Goal: Task Accomplishment & Management: Complete application form

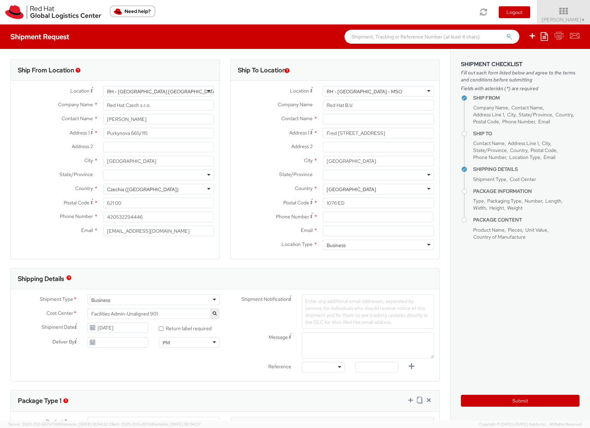
select select
click at [563, 19] on span "Sona Mala ▼" at bounding box center [564, 19] width 44 height 6
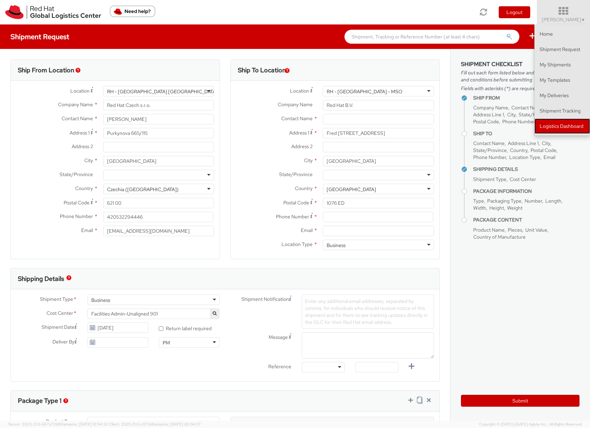
click at [549, 127] on link "Logistics Dashboard" at bounding box center [562, 126] width 56 height 15
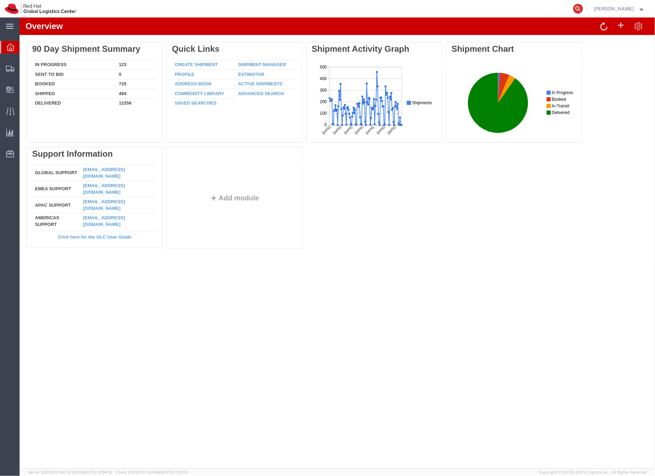
click at [583, 5] on icon at bounding box center [579, 9] width 10 height 10
click at [386, 9] on input "search" at bounding box center [467, 8] width 213 height 17
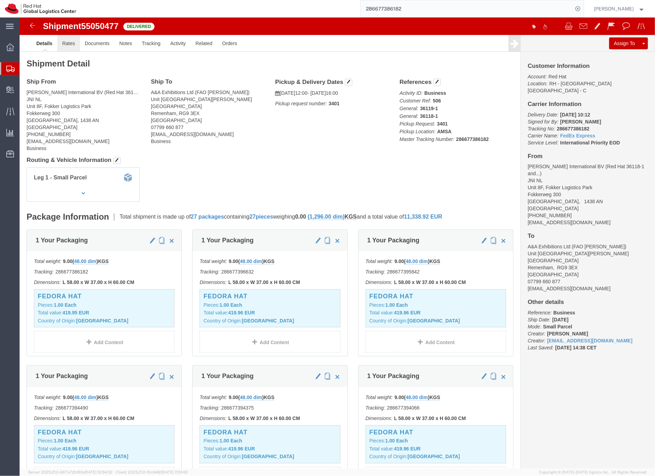
click link "Rates"
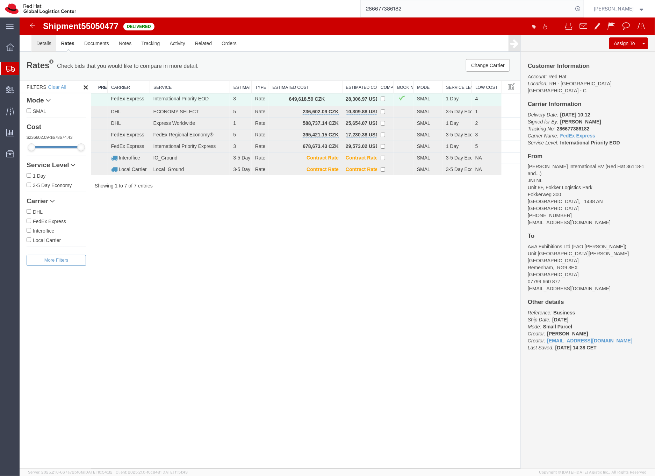
click at [48, 42] on link "Details" at bounding box center [43, 43] width 25 height 17
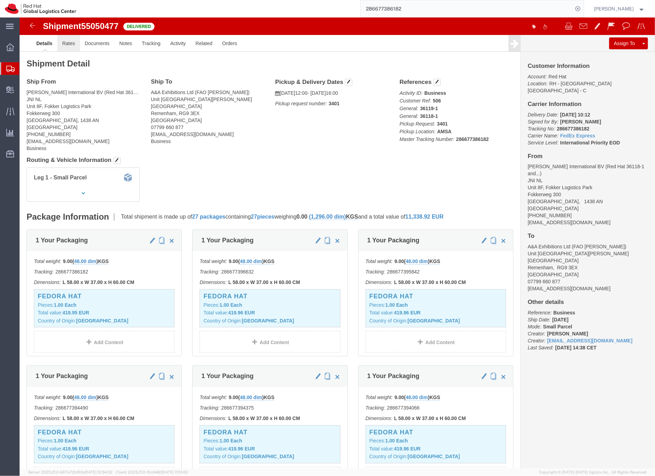
click link "Rates"
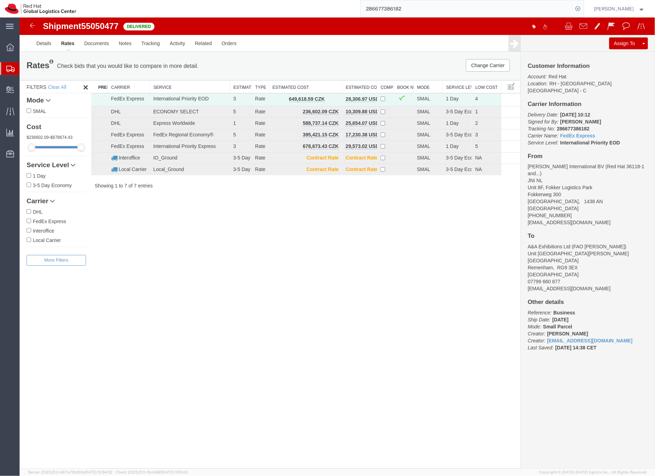
click at [410, 7] on input "286677386182" at bounding box center [467, 8] width 213 height 17
type input "287619428290"
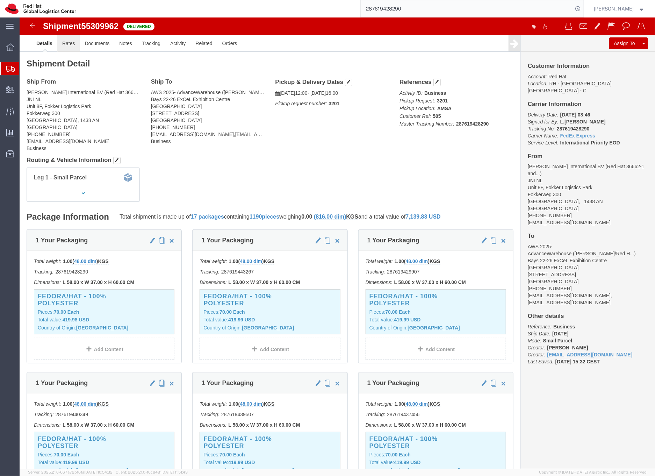
click link "Rates"
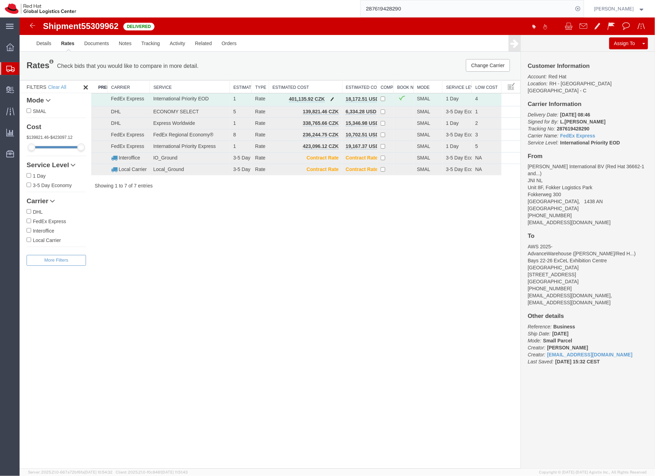
click at [333, 98] on span "button" at bounding box center [332, 98] width 4 height 5
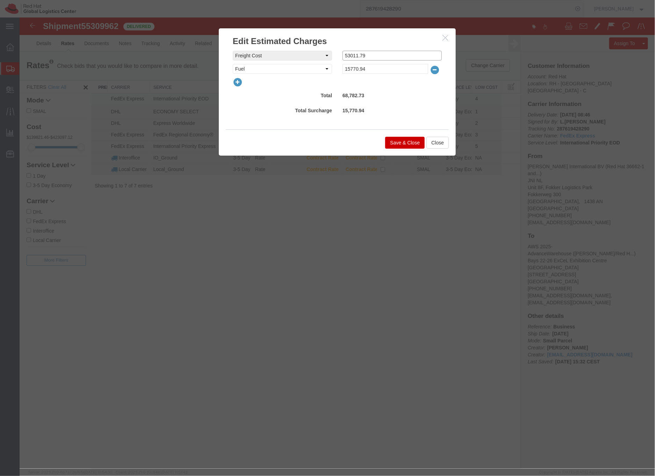
drag, startPoint x: 375, startPoint y: 54, endPoint x: 338, endPoint y: 54, distance: 37.1
click at [338, 54] on div "Fee Value 53011.79" at bounding box center [392, 55] width 110 height 10
click at [446, 38] on icon "button" at bounding box center [445, 37] width 6 height 6
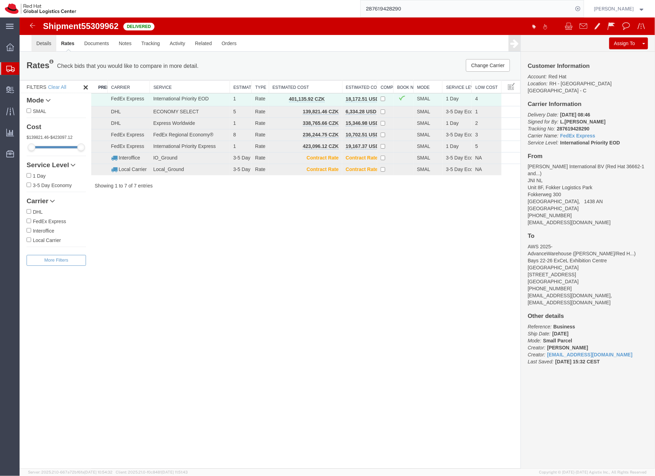
click at [45, 43] on link "Details" at bounding box center [43, 43] width 25 height 17
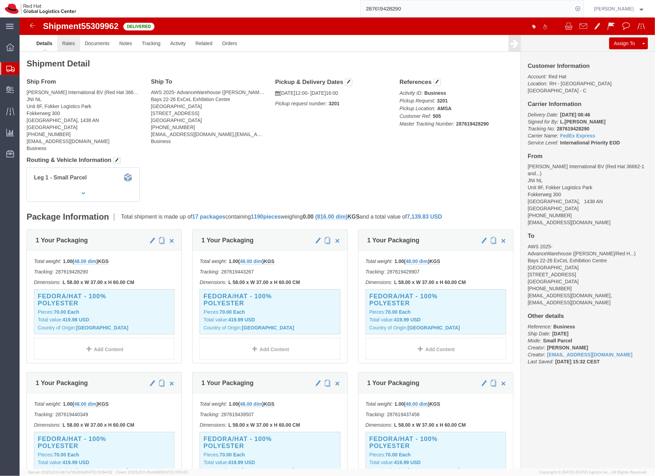
click link "Rates"
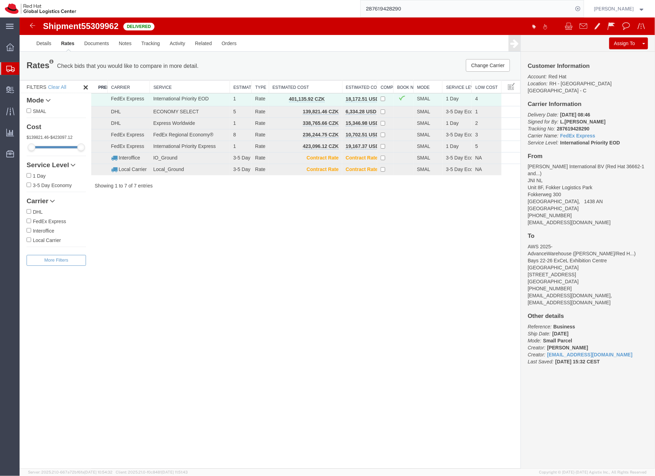
click at [402, 10] on input "287619428290" at bounding box center [467, 8] width 213 height 17
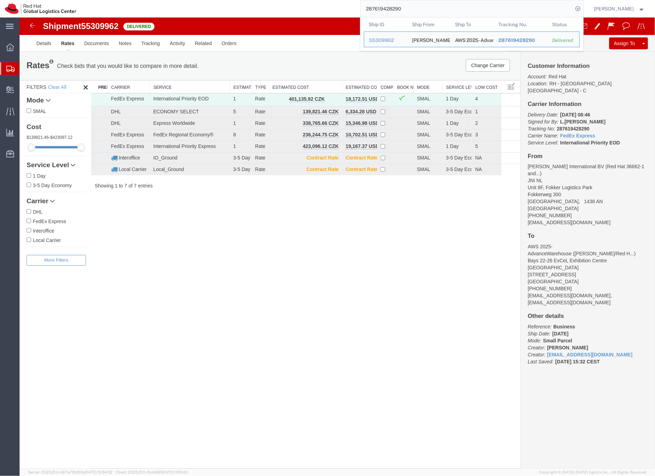
click at [402, 10] on input "287619428290" at bounding box center [467, 8] width 213 height 17
click at [419, 11] on input "287619428290" at bounding box center [467, 8] width 213 height 17
click at [421, 10] on input "287619428290" at bounding box center [467, 8] width 213 height 17
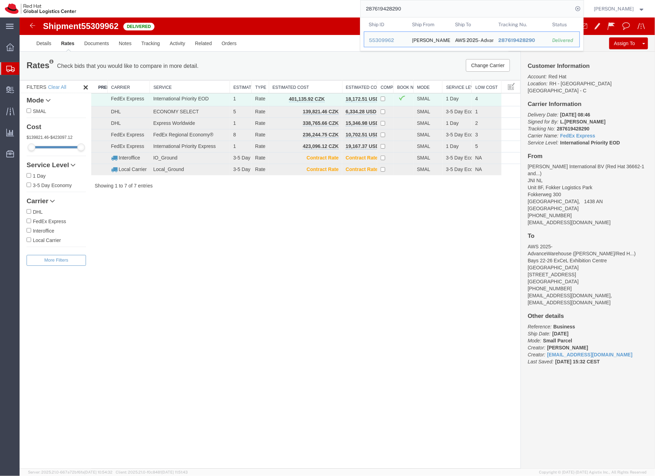
click at [419, 9] on input "287619428290" at bounding box center [467, 8] width 213 height 17
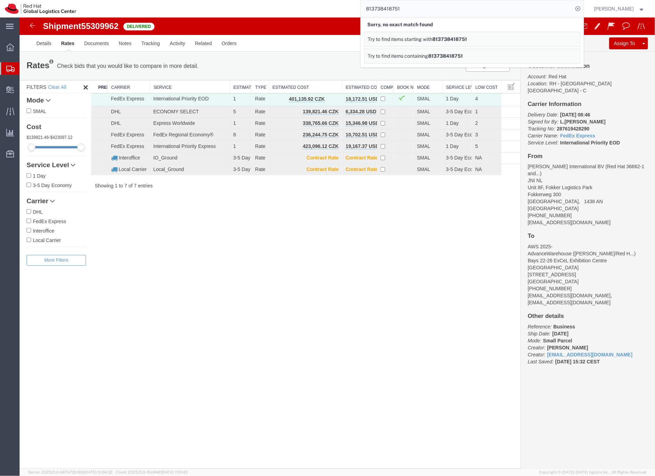
drag, startPoint x: 431, startPoint y: 11, endPoint x: 381, endPoint y: 10, distance: 49.3
click at [381, 10] on input "813738418751" at bounding box center [467, 8] width 213 height 17
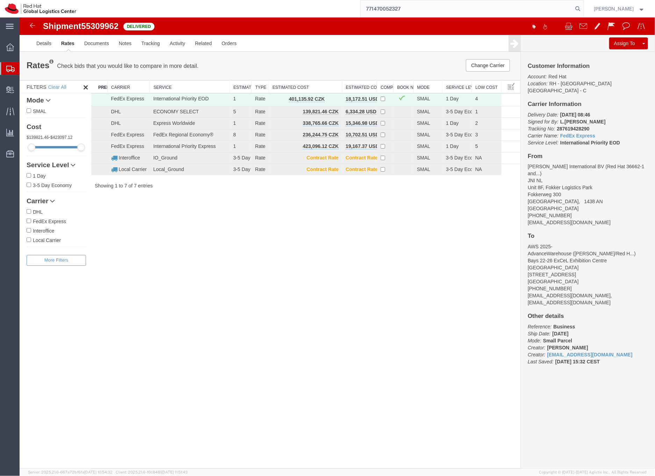
click at [421, 11] on input "771470052327" at bounding box center [467, 8] width 213 height 17
click at [406, 9] on input "771470052327" at bounding box center [467, 8] width 213 height 17
click at [402, 7] on input "771470052327" at bounding box center [467, 8] width 213 height 17
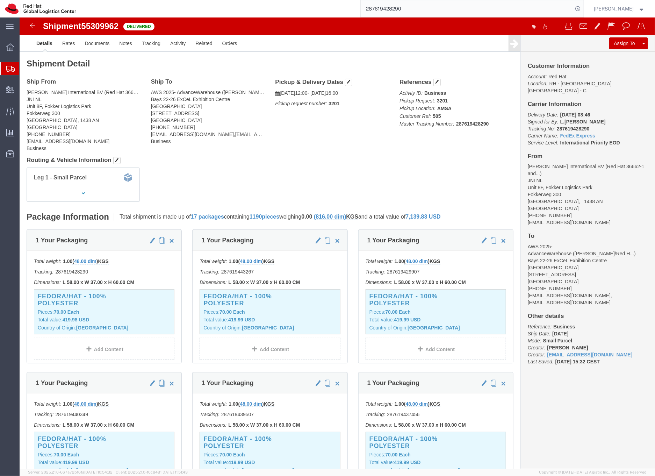
click b "287619428290"
copy b "287619428290"
click b "287619428290"
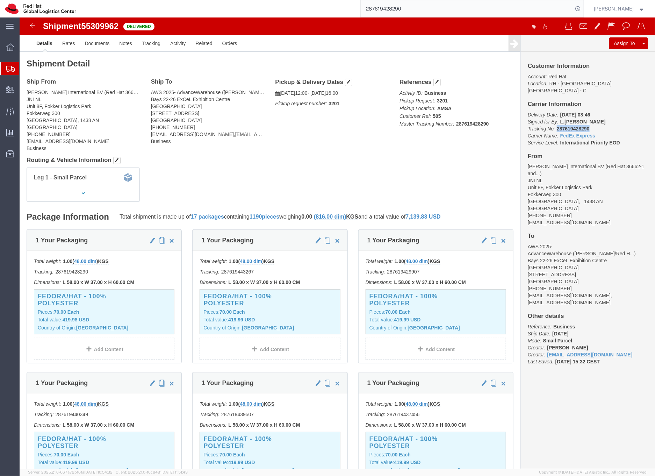
copy b "287619428290"
click at [411, 8] on input "287619428290" at bounding box center [467, 8] width 213 height 17
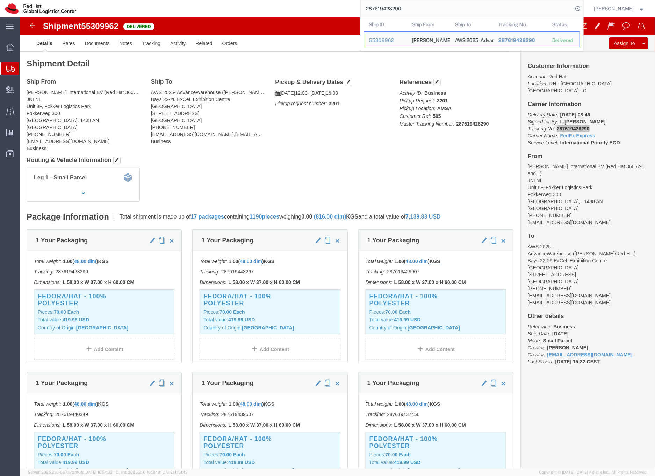
click at [411, 8] on input "287619428290" at bounding box center [467, 8] width 213 height 17
paste input "57094193"
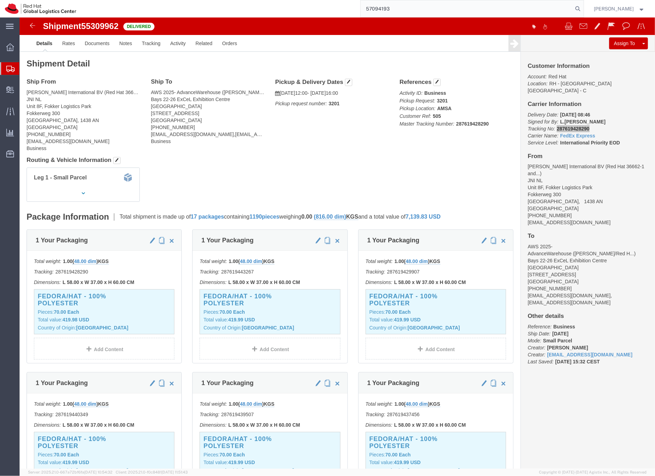
type input "57094193"
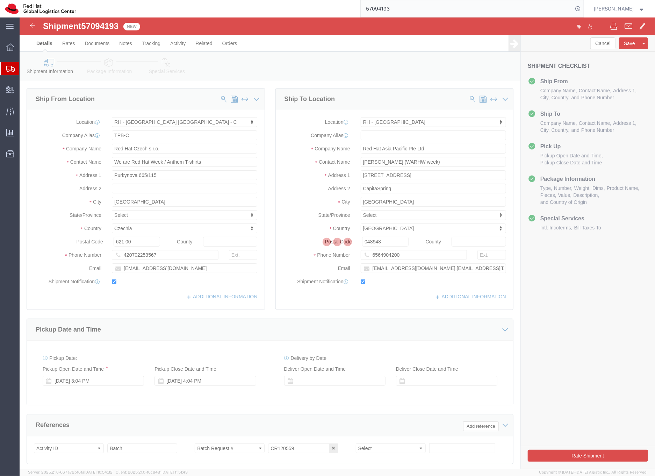
select select "38037"
select select "51051"
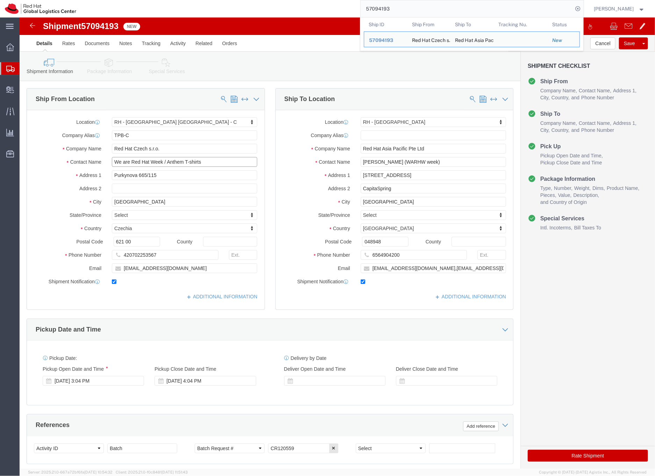
click input "We are Red Hat Week / Anthem T-shirts"
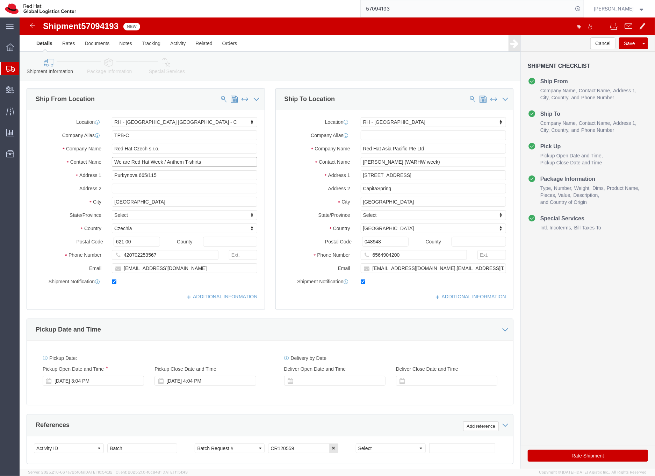
click input "We are Red Hat Week / Anthem T-shirts"
click icon
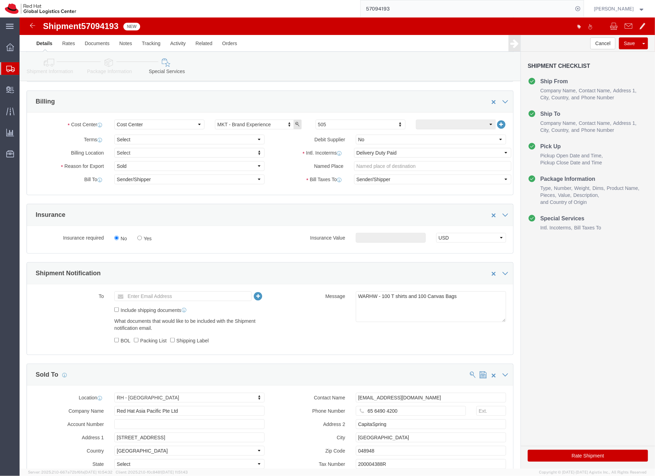
scroll to position [237, 0]
click icon
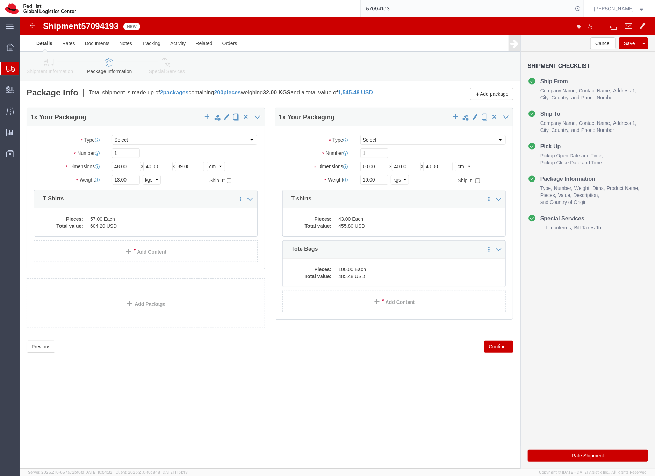
click icon
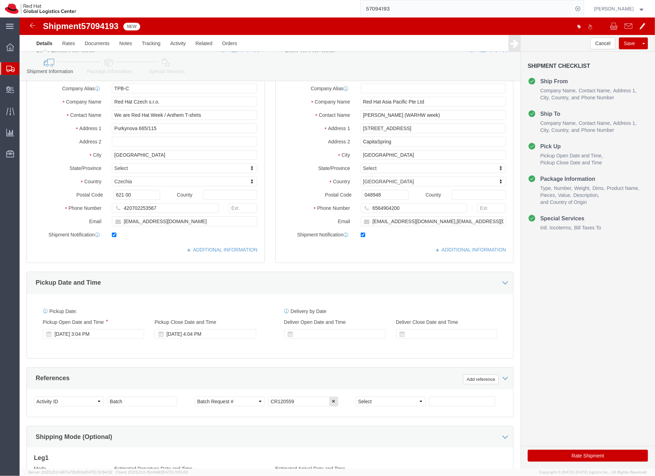
scroll to position [150, 0]
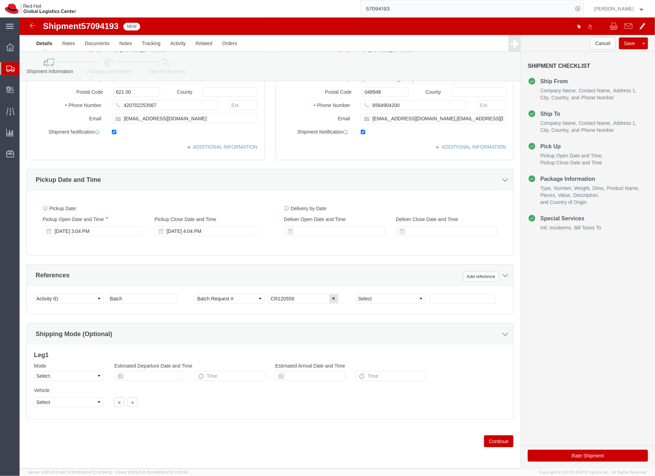
click link "Special Services"
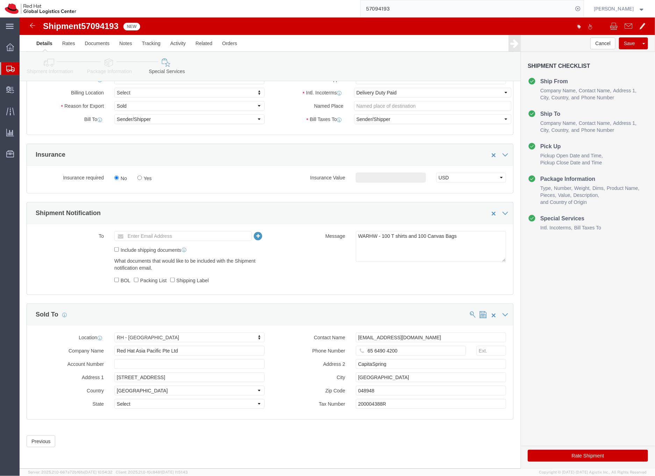
scroll to position [298, 0]
drag, startPoint x: 447, startPoint y: 219, endPoint x: 320, endPoint y: 219, distance: 127.7
click div "Message WARHW - 100 T shirts and 100 Canvas Bags"
click textarea "WARHW - 100 T shirts and 100 Canvas Bags"
drag, startPoint x: 439, startPoint y: 220, endPoint x: 337, endPoint y: 217, distance: 102.5
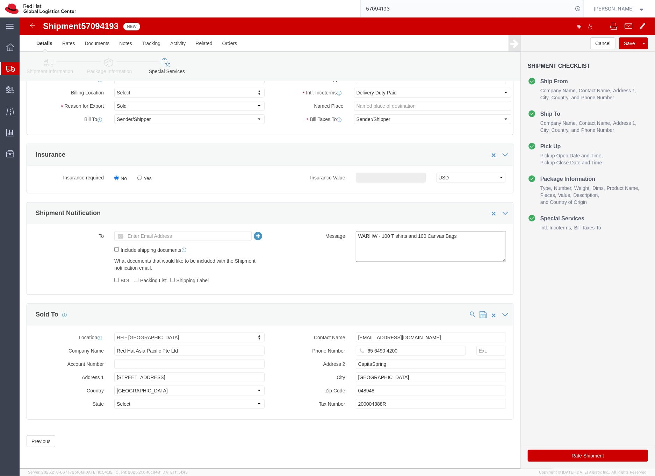
click textarea "WARHW - 100 T shirts and 100 Canvas Bags"
paste textarea "We are Red Hat Week / Anthem T-shirts"
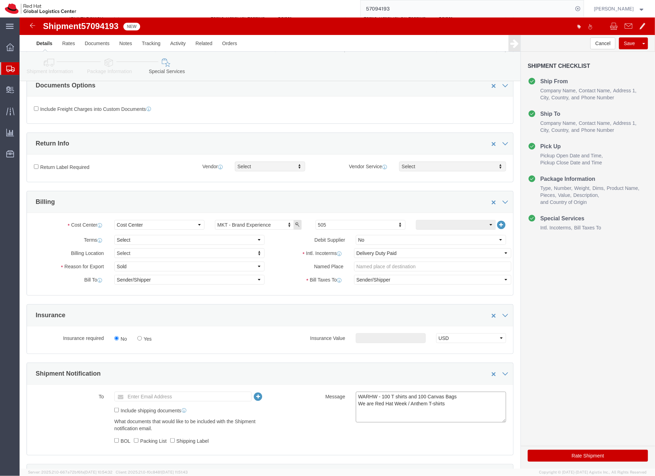
scroll to position [111, 0]
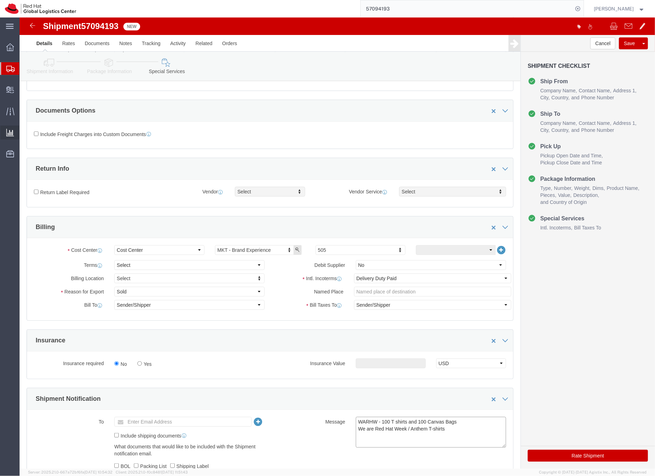
type textarea "WARHW - 100 T shirts and 100 Canvas Bags We are Red Hat Week / Anthem T-shirts"
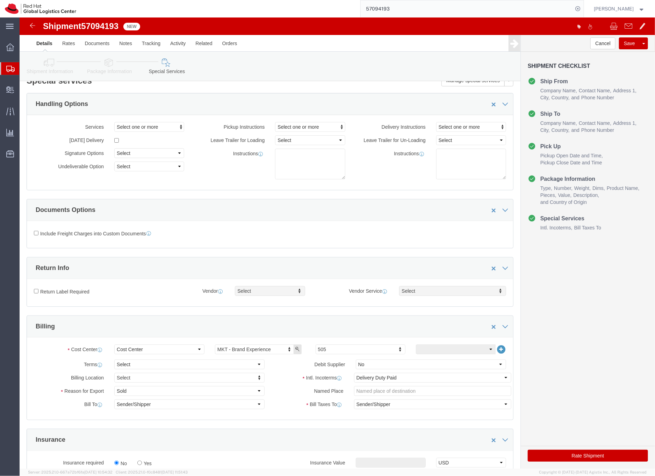
scroll to position [0, 0]
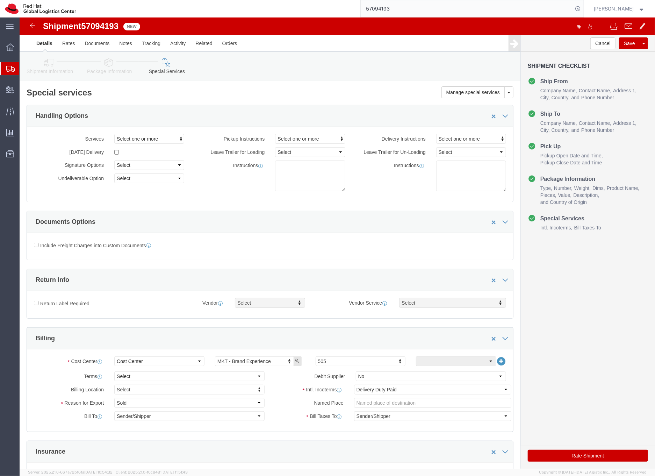
click link "Shipment Information"
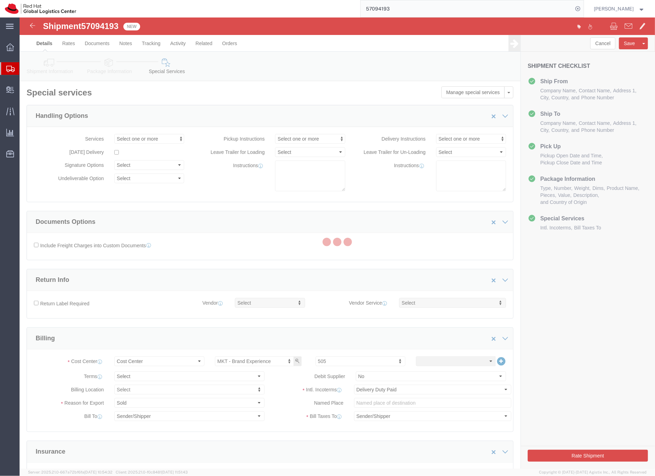
click div
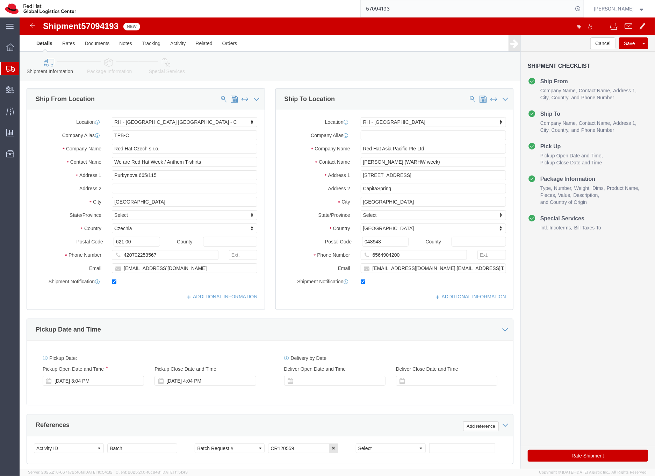
click link "Package Information"
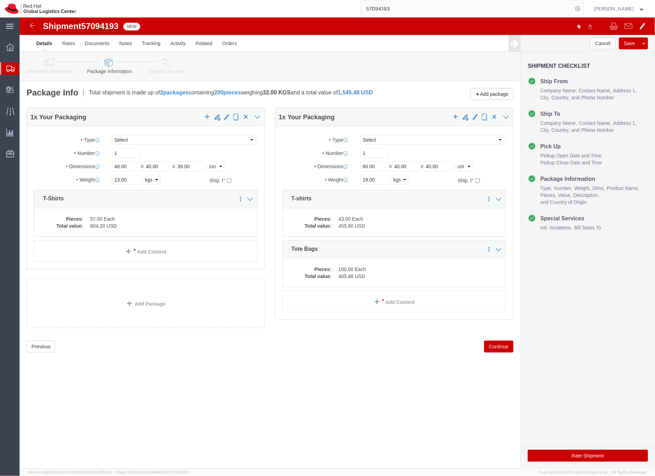
click icon
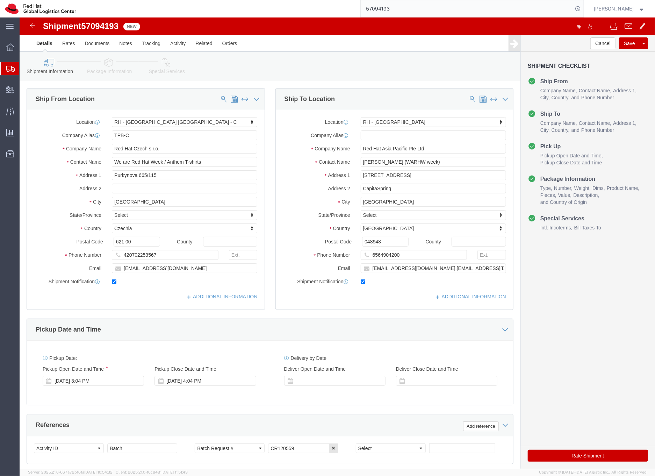
click icon
click input "We are Red Hat Week / Anthem T-shirts"
drag, startPoint x: 189, startPoint y: 147, endPoint x: 88, endPoint y: 142, distance: 100.5
click div "We are Red Hat Week / Anthem T-shirts"
click div "Ship From Location Location RH - Brno - Tech Park Brno - C My Profile Location …"
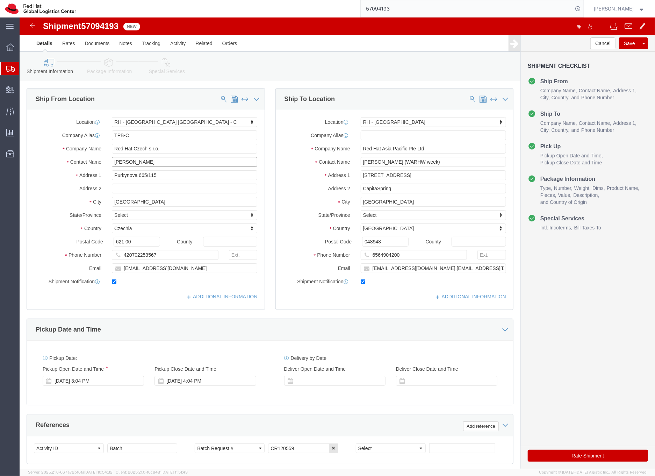
click input "Pallav Sen Gupta"
type input "GSCM - Pallav Sen Gupta"
click div "Ship To Location Location RH - Singapore My Profile Location RH - Amsterdam - M…"
click icon
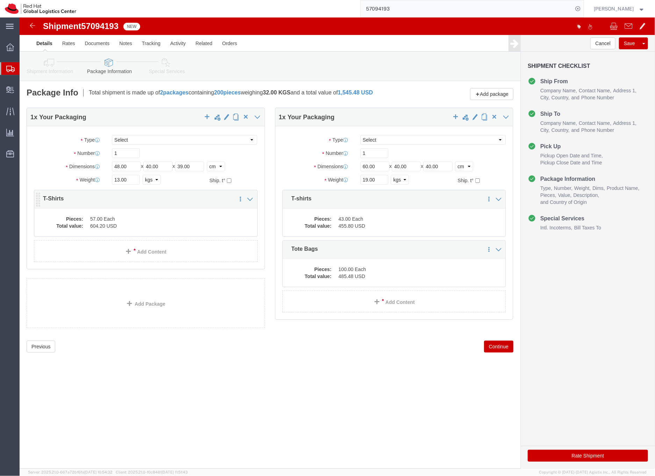
click dd "604.20 USD"
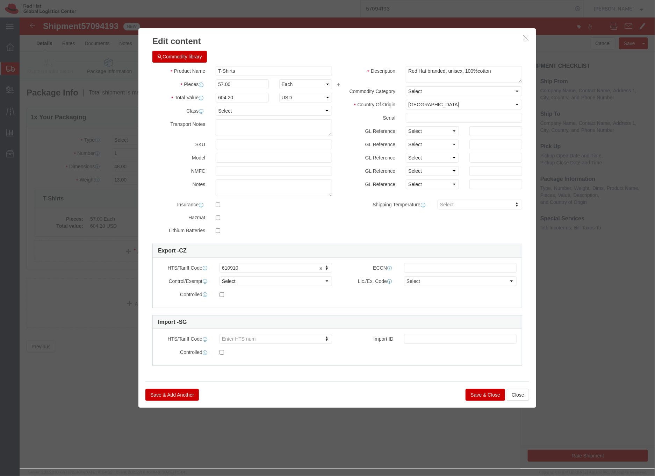
click button "Save & Close"
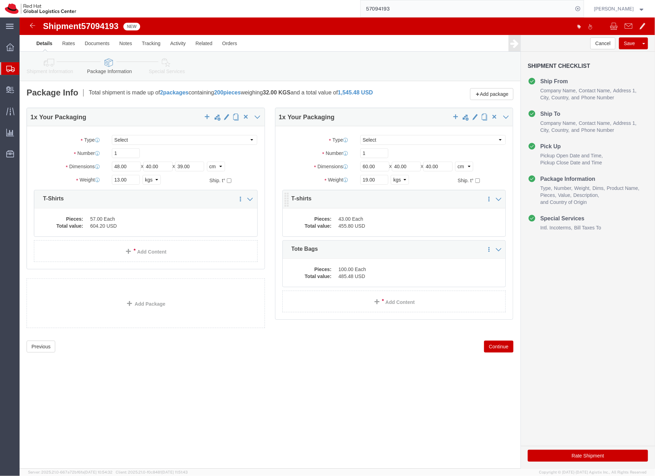
click dd "43.00 Each"
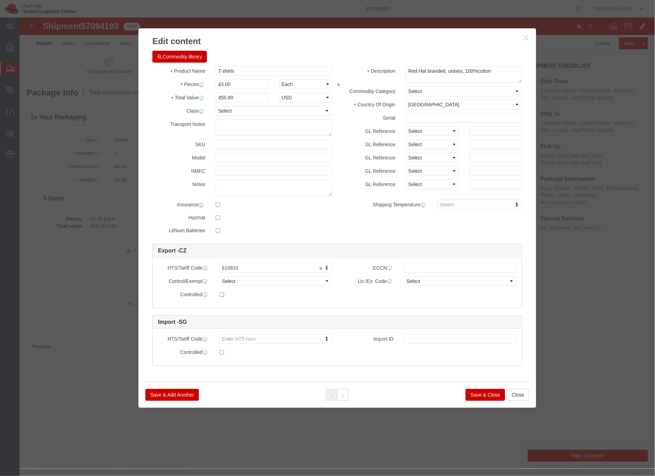
click button "Save & Close"
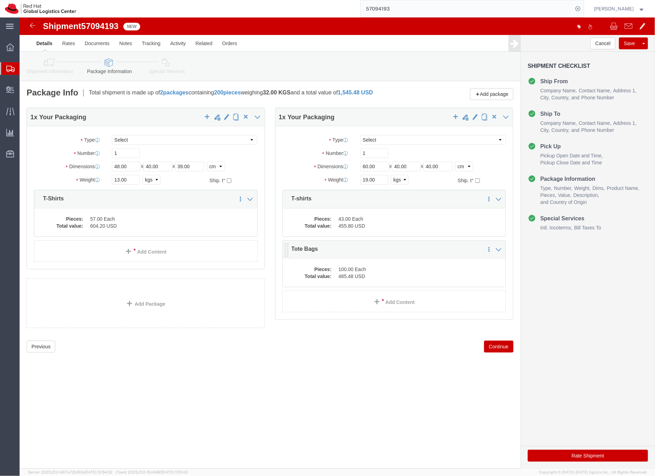
click dd "100.00 Each"
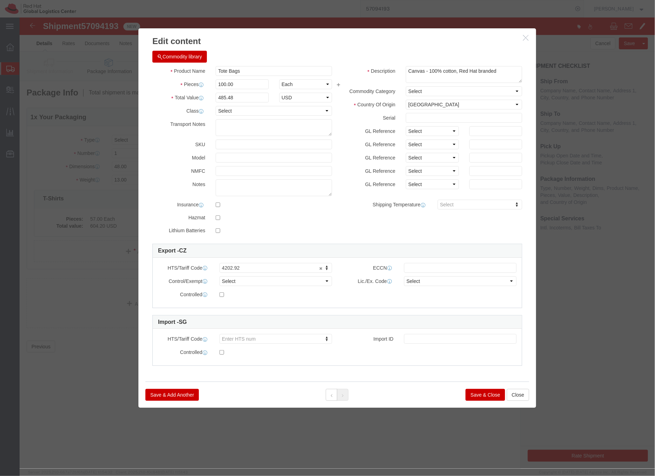
click button "Save & Close"
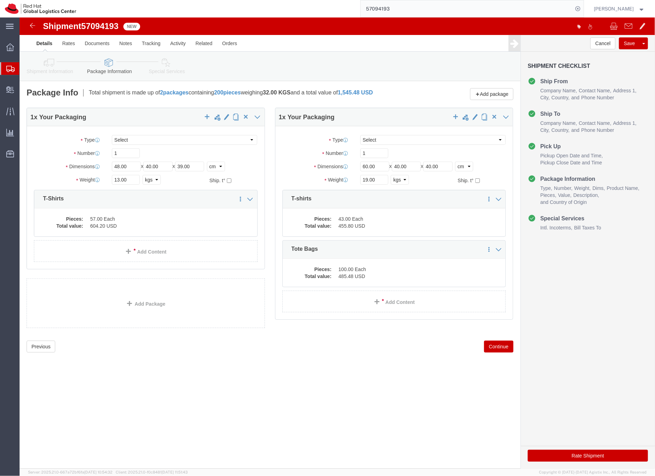
click link "Special Services"
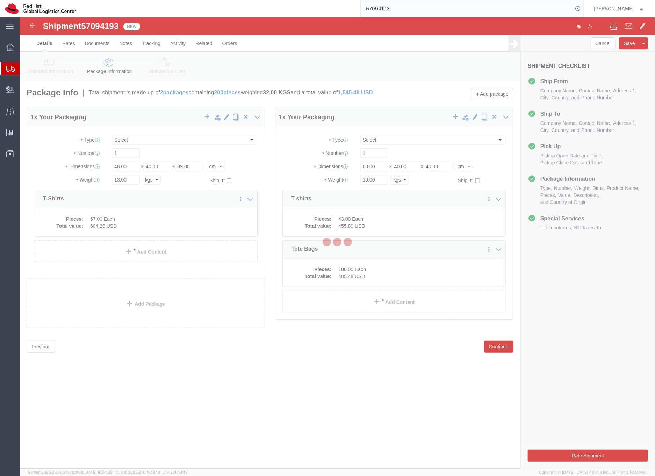
select select
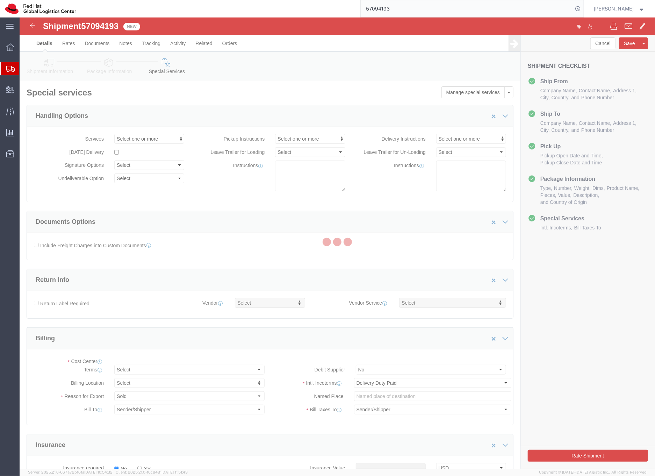
select select "COSTCENTER"
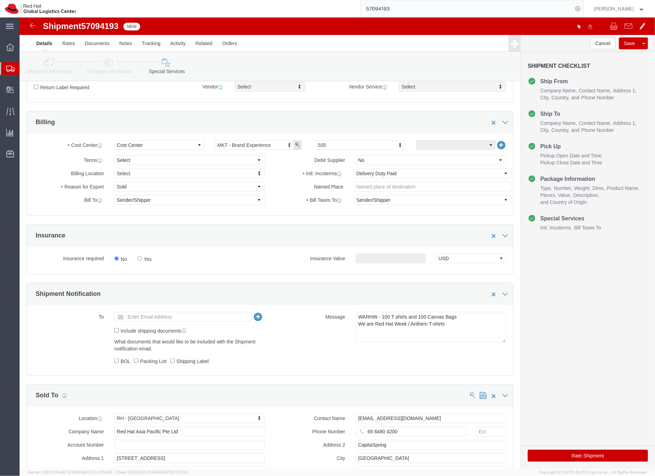
scroll to position [298, 0]
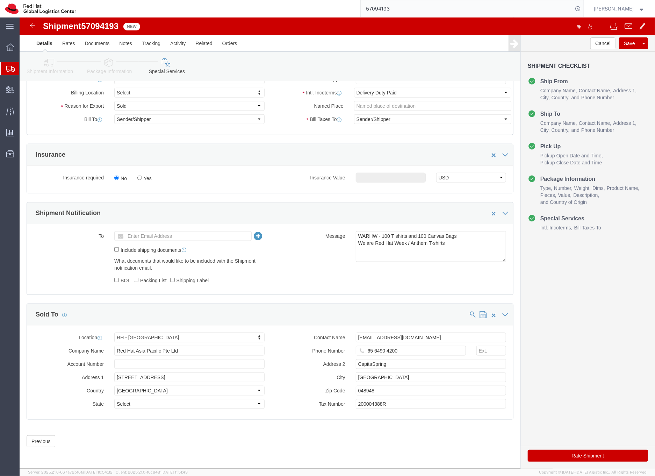
click button "Rate Shipment"
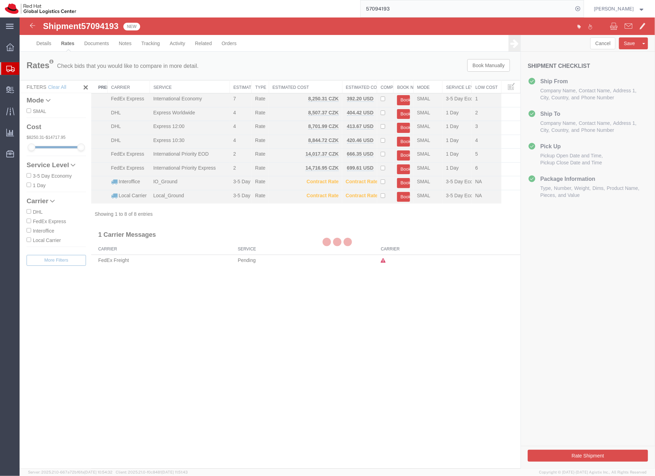
scroll to position [0, 0]
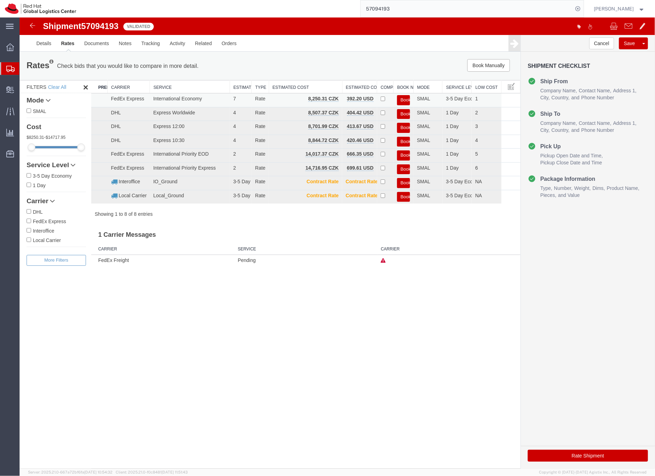
click at [404, 98] on button "Book" at bounding box center [403, 100] width 13 height 10
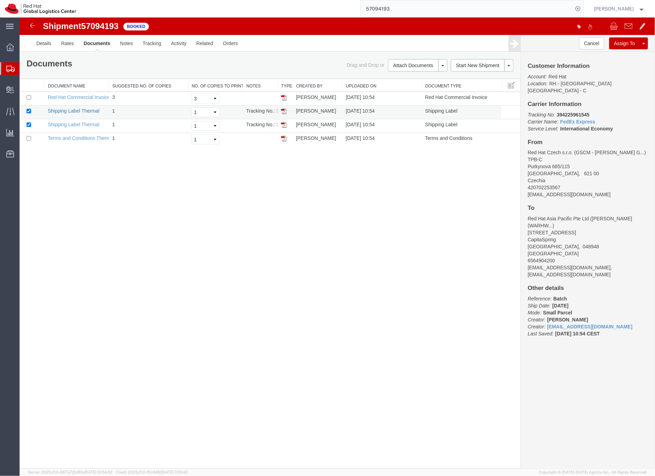
click at [73, 110] on link "Shipping Label Thermal" at bounding box center [74, 111] width 52 height 6
click at [88, 125] on link "Shipping Label Thermal" at bounding box center [74, 124] width 52 height 6
